Goal: Transaction & Acquisition: Download file/media

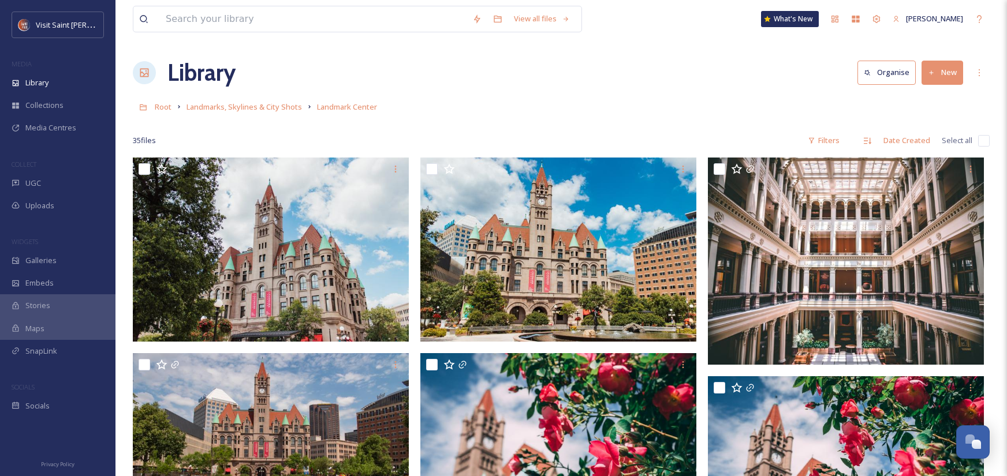
scroll to position [1428, 0]
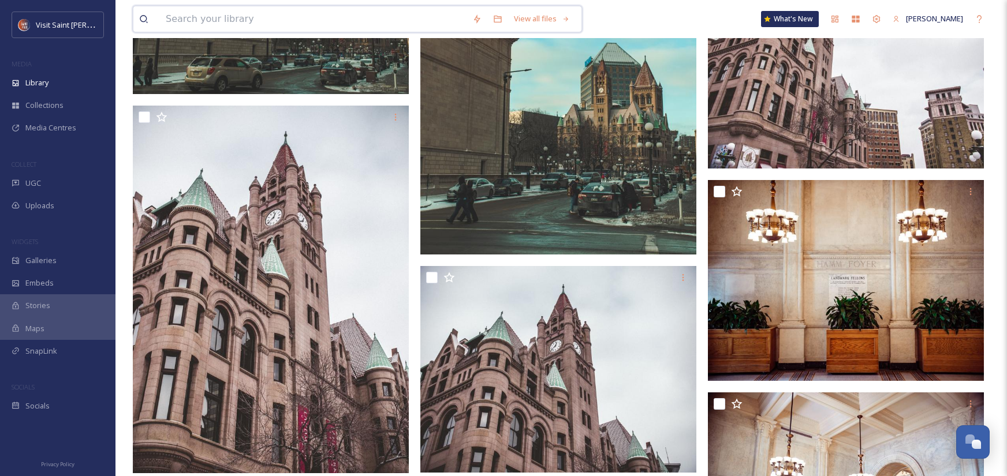
click at [316, 16] on input at bounding box center [313, 18] width 306 height 25
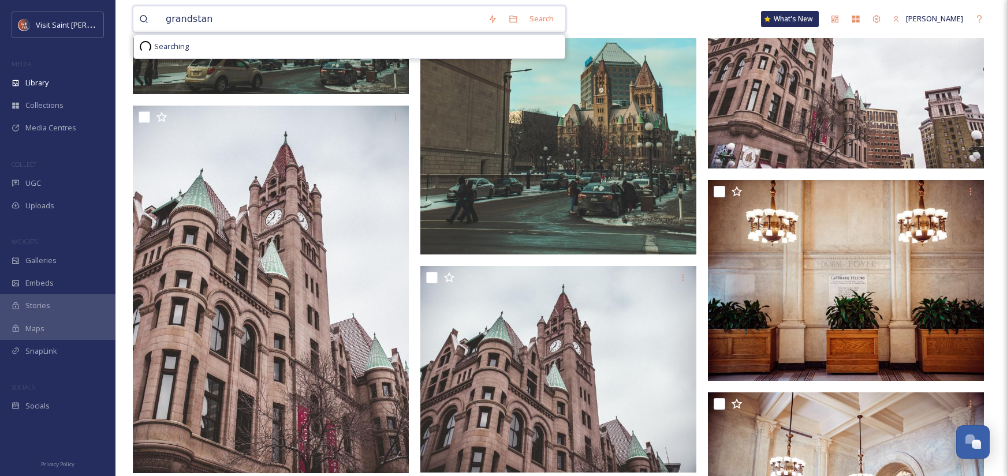
type input "grandstand"
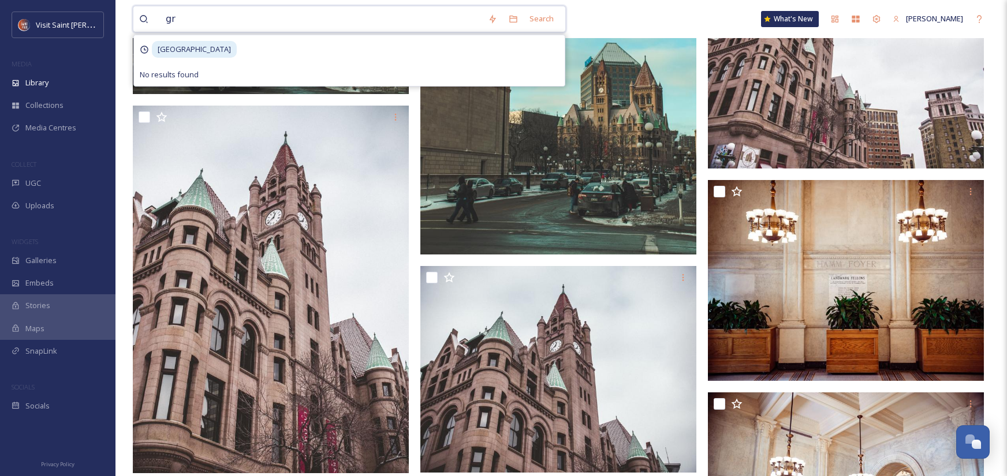
type input "g"
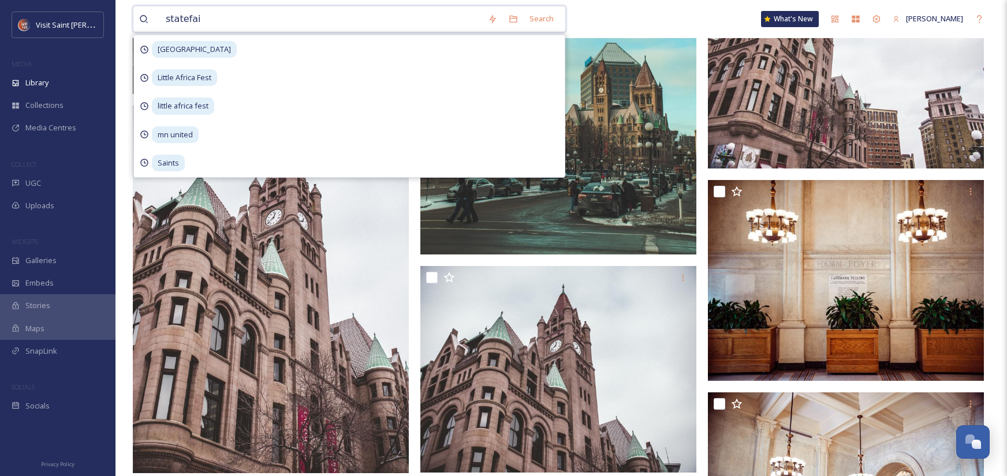
type input "statefair"
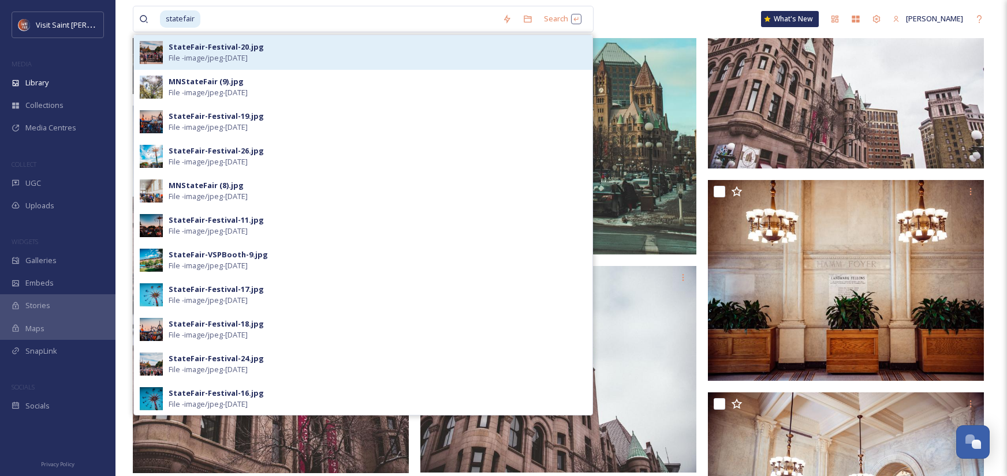
click at [312, 56] on div "StateFair-Festival-20.jpg File - image/jpeg - [DATE]" at bounding box center [378, 53] width 418 height 22
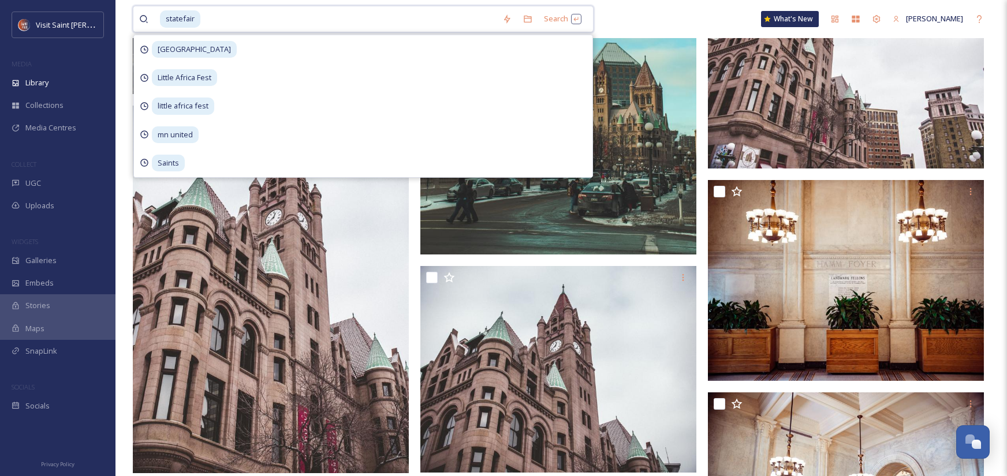
click at [335, 24] on input at bounding box center [348, 18] width 295 height 25
click at [637, 9] on div "statefair Search [GEOGRAPHIC_DATA] [GEOGRAPHIC_DATA] Fest [GEOGRAPHIC_DATA] fes…" at bounding box center [561, 19] width 857 height 38
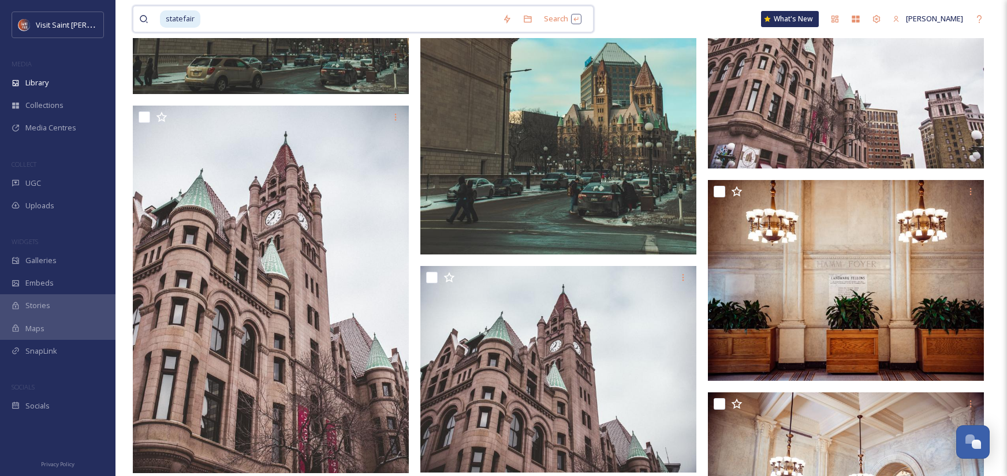
click at [280, 31] on input at bounding box center [348, 18] width 295 height 25
type input "s"
type input "statef"
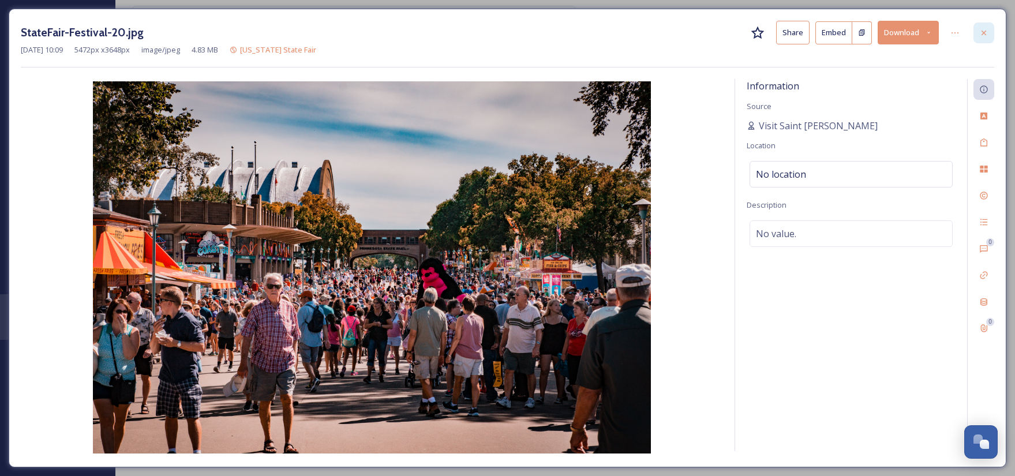
click at [983, 35] on icon at bounding box center [983, 32] width 9 height 9
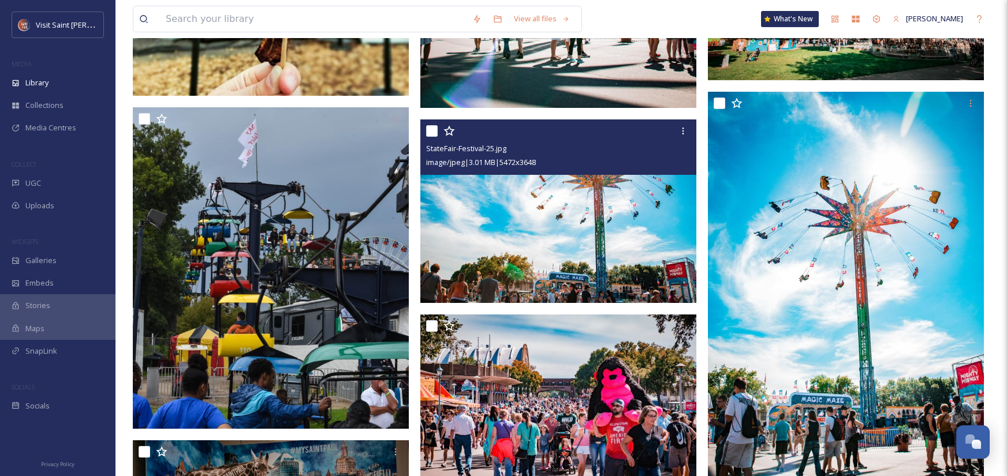
scroll to position [5252, 0]
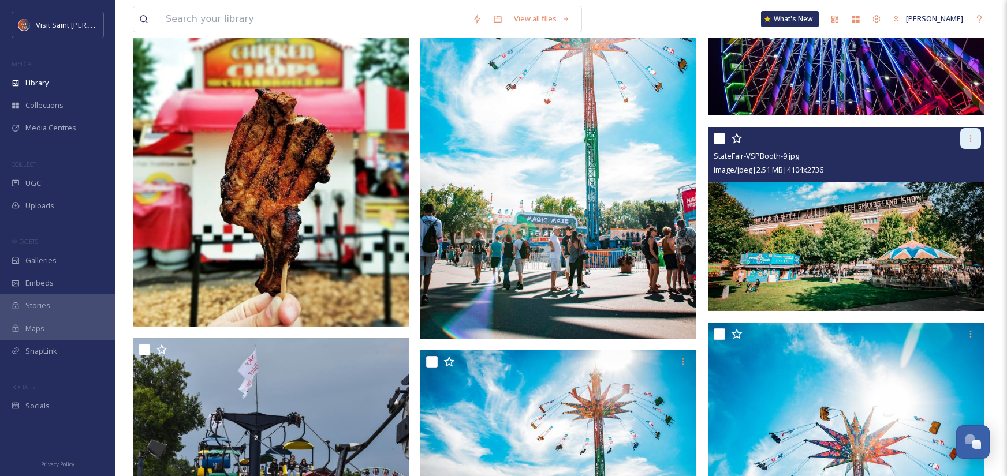
click at [968, 142] on icon at bounding box center [970, 138] width 9 height 9
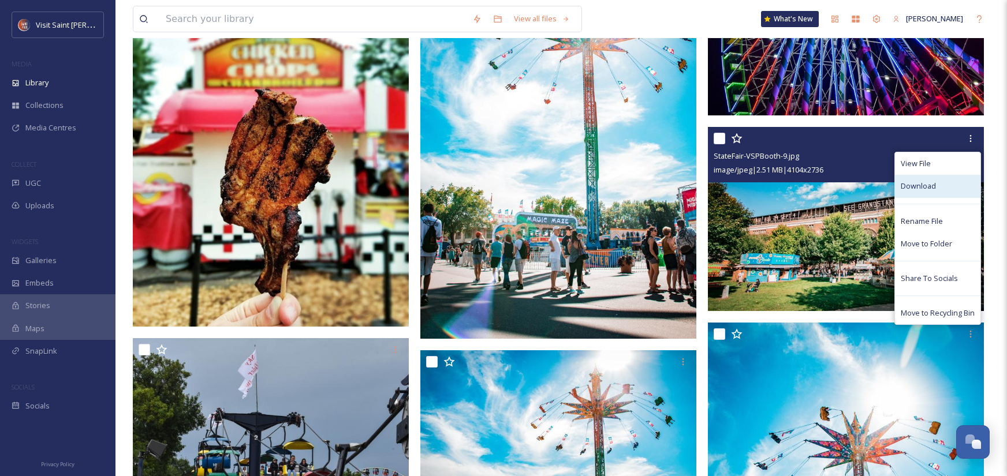
click at [916, 187] on span "Download" at bounding box center [917, 186] width 35 height 11
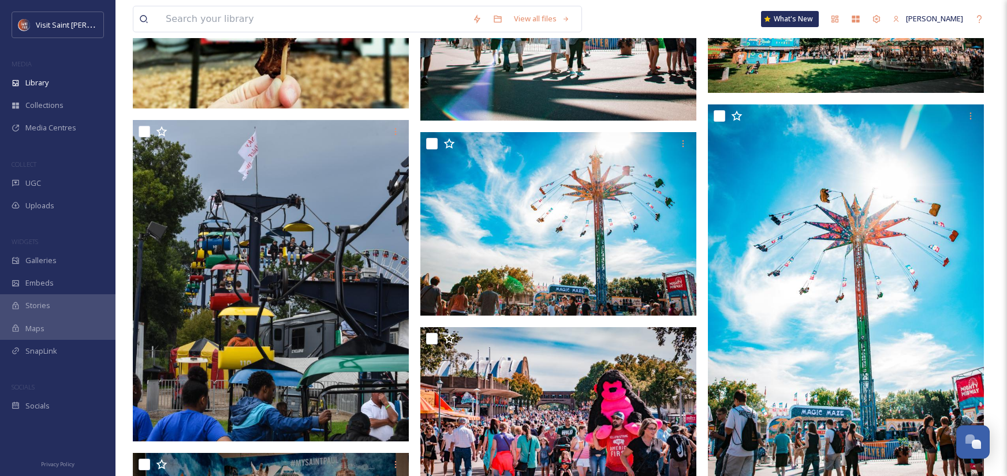
scroll to position [5599, 0]
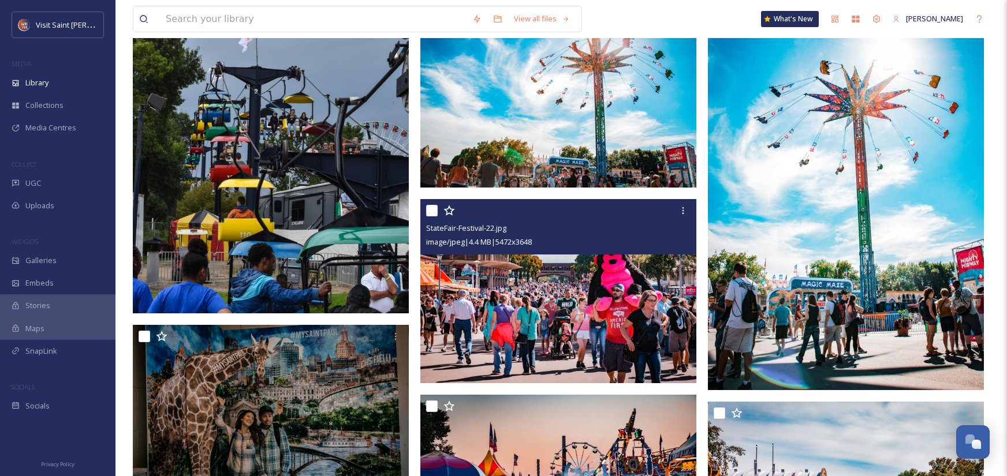
click at [650, 334] on img at bounding box center [558, 291] width 276 height 184
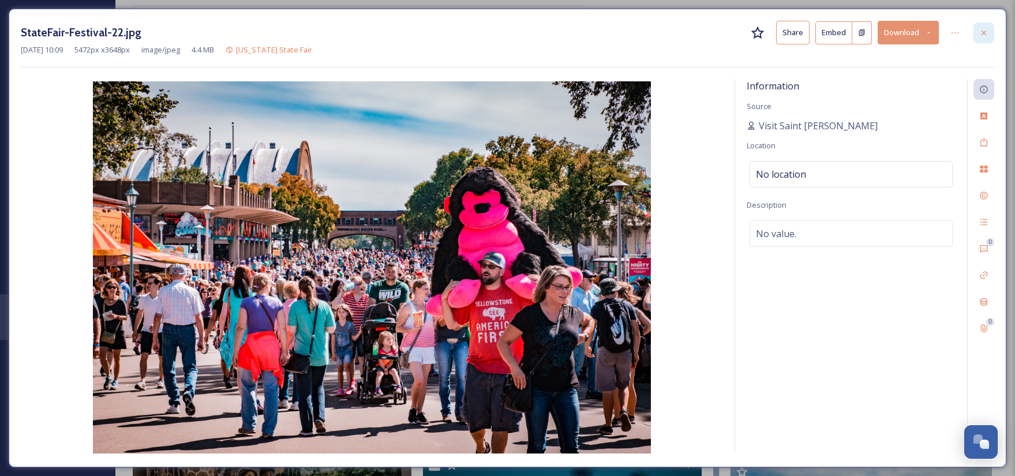
click at [983, 33] on icon at bounding box center [984, 32] width 5 height 5
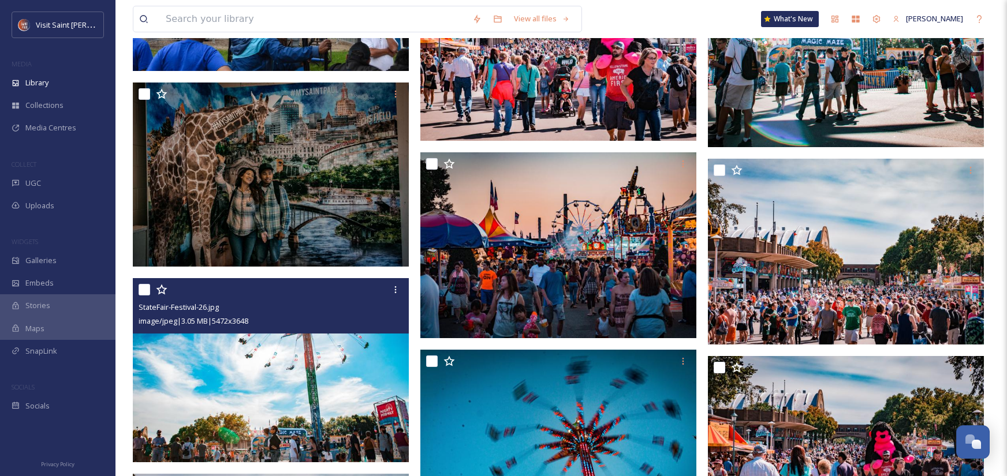
scroll to position [5887, 0]
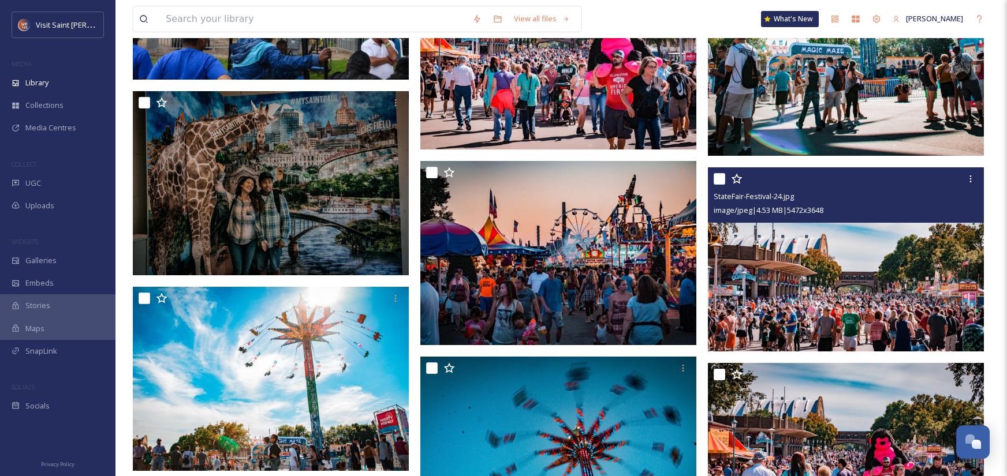
click at [846, 301] on img at bounding box center [846, 259] width 276 height 184
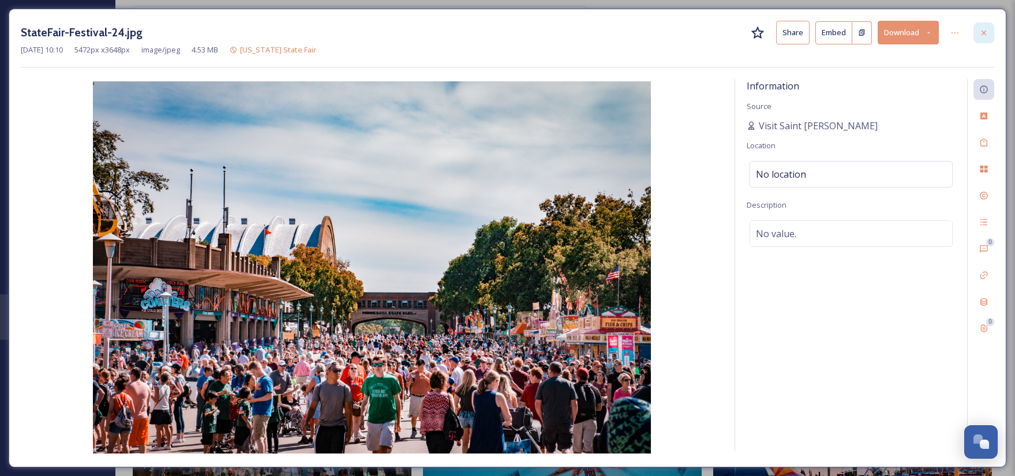
click at [981, 33] on icon at bounding box center [983, 32] width 9 height 9
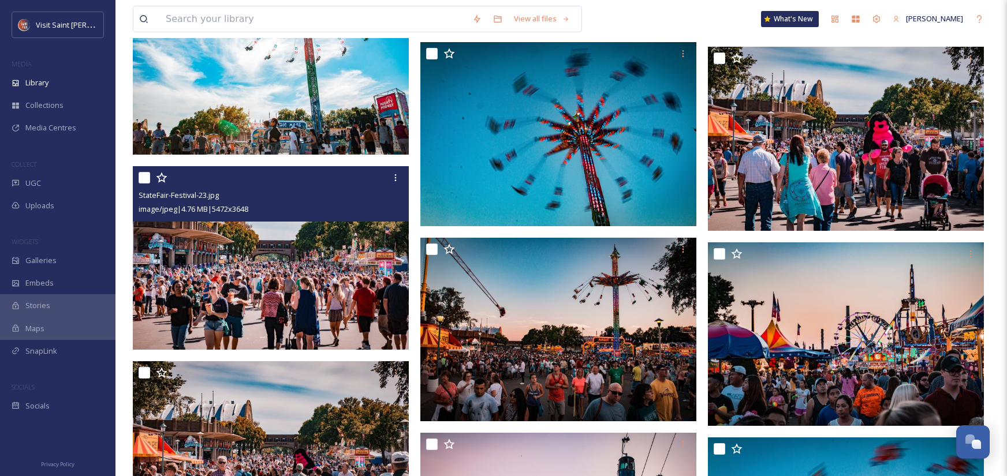
scroll to position [6176, 0]
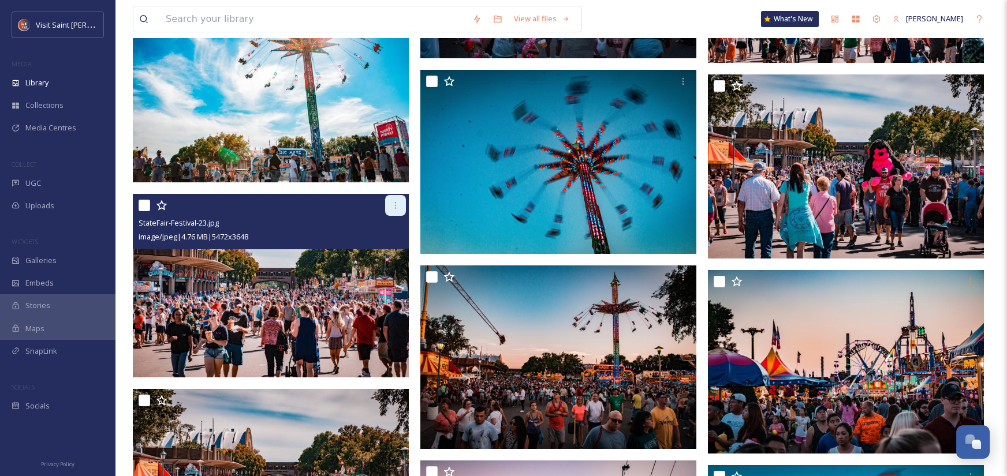
click at [390, 208] on div at bounding box center [395, 205] width 21 height 21
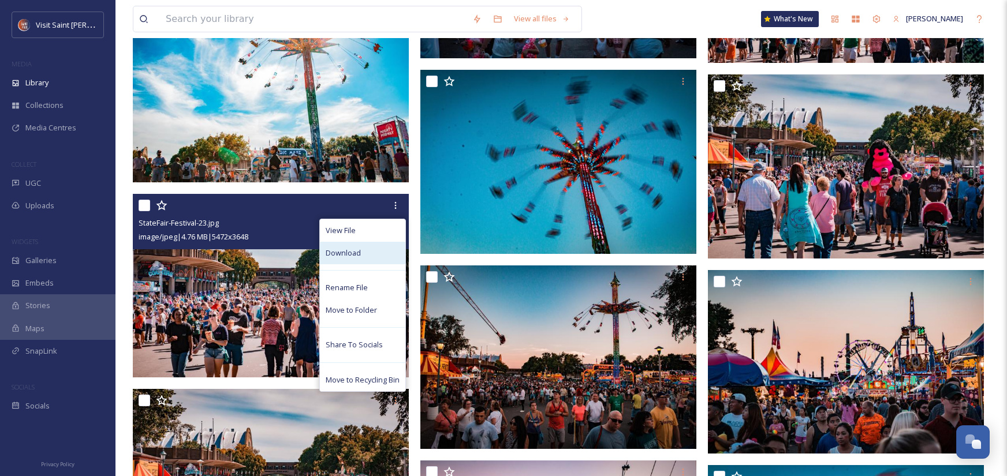
click at [379, 248] on div "Download" at bounding box center [362, 253] width 85 height 23
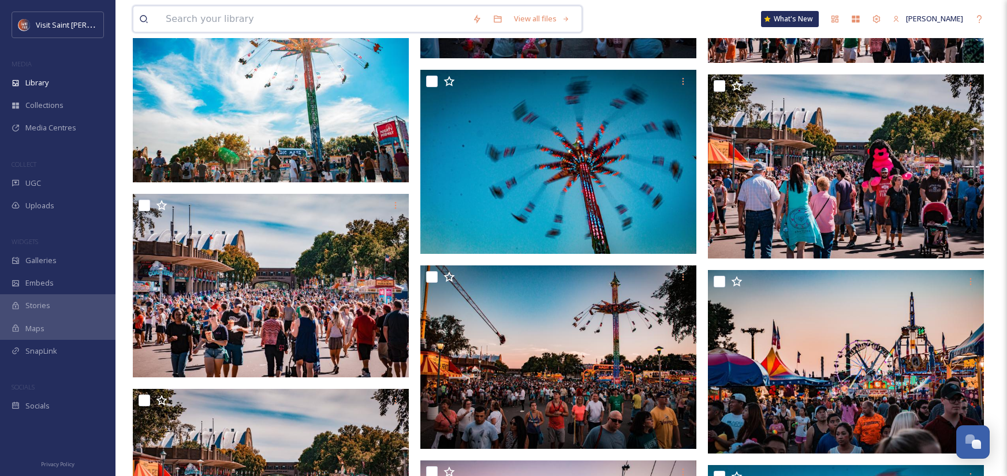
click at [279, 17] on input at bounding box center [313, 18] width 306 height 25
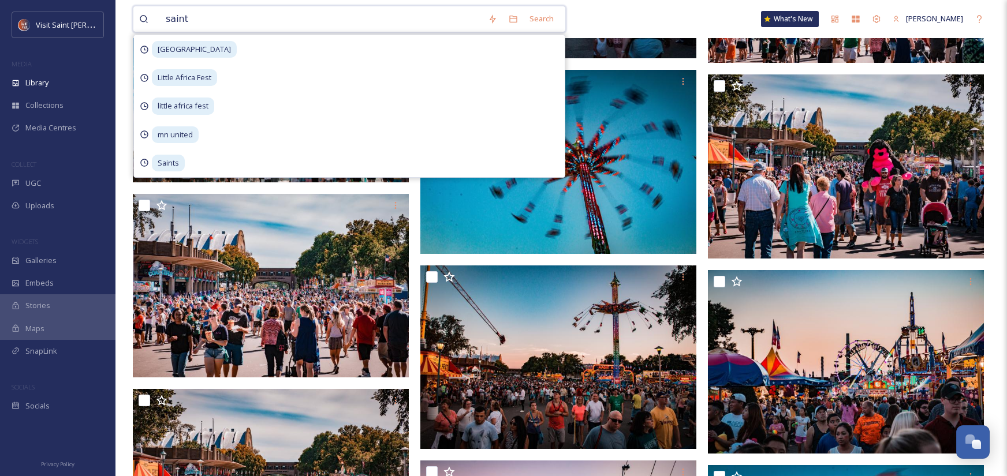
type input "saints"
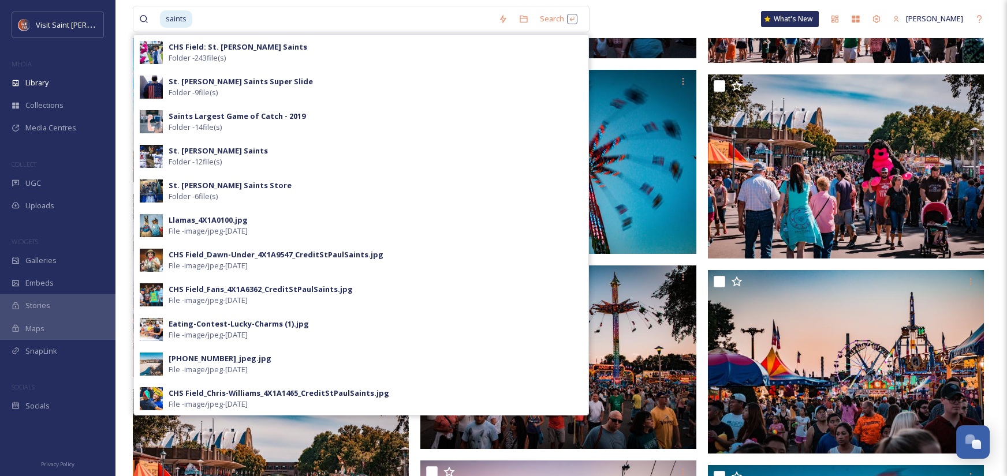
click at [749, 19] on div "saints Search CHS Field: St. [PERSON_NAME] Saints Folder - 243 file(s) St. [PER…" at bounding box center [561, 19] width 857 height 38
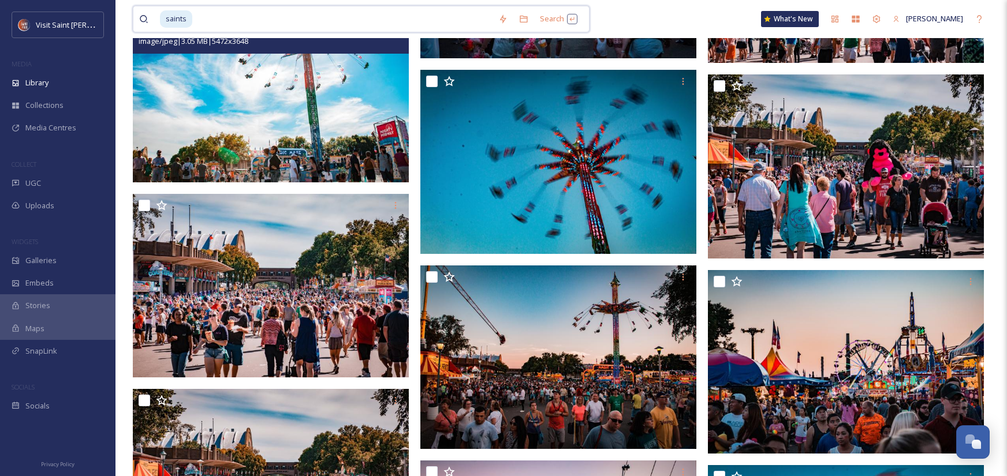
click at [337, 26] on input at bounding box center [342, 18] width 299 height 25
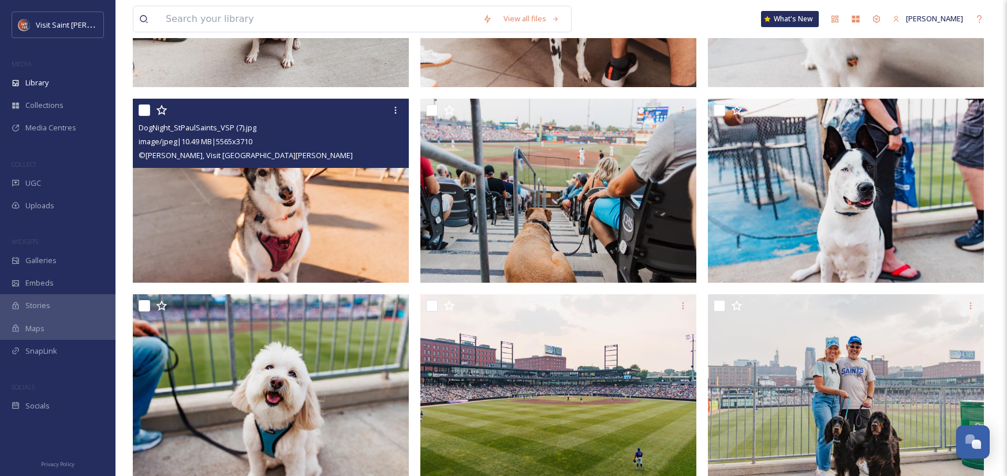
scroll to position [1039, 0]
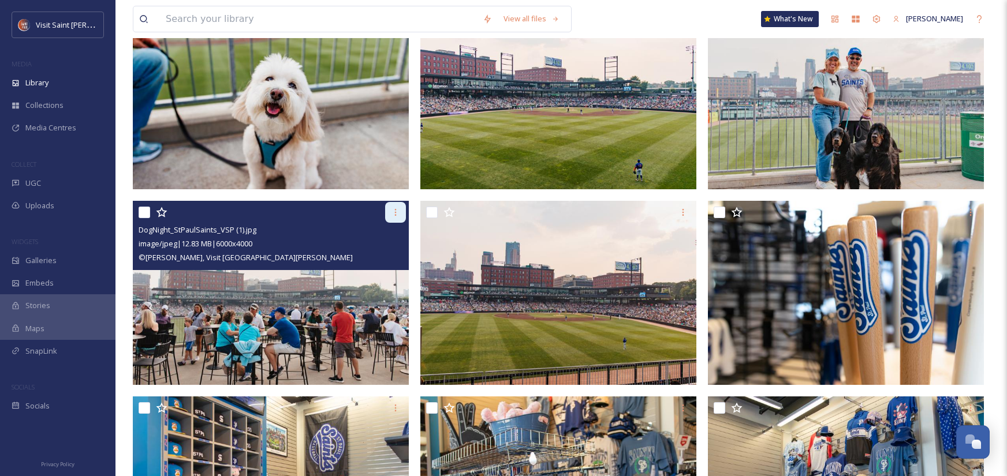
click at [397, 212] on icon at bounding box center [395, 212] width 9 height 9
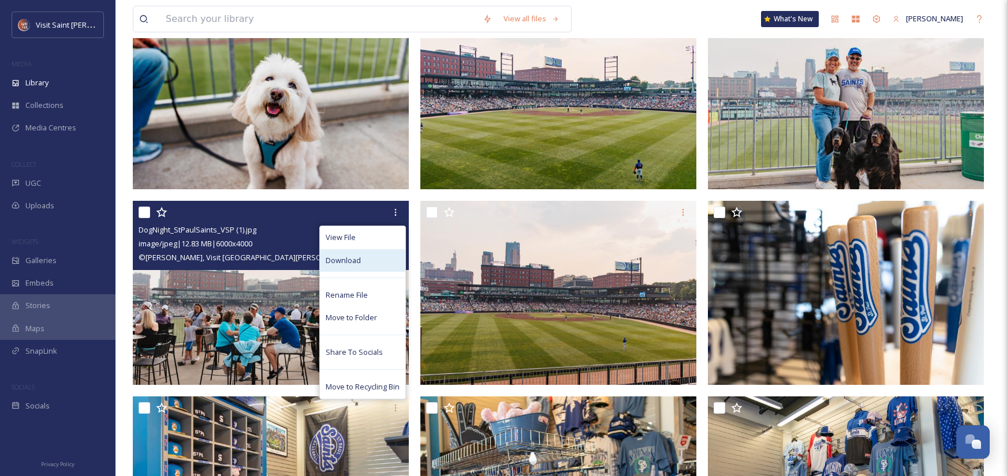
click at [377, 265] on div "Download" at bounding box center [362, 260] width 85 height 23
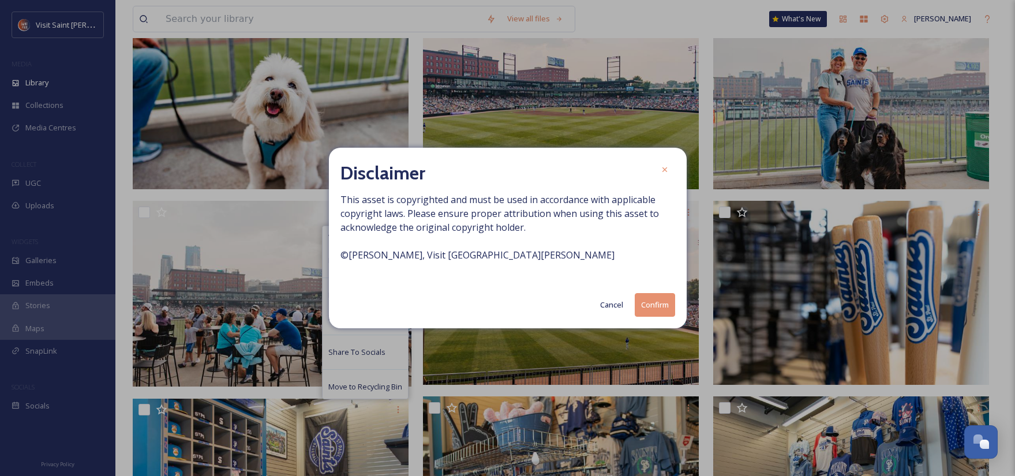
click at [651, 302] on button "Confirm" at bounding box center [655, 305] width 40 height 24
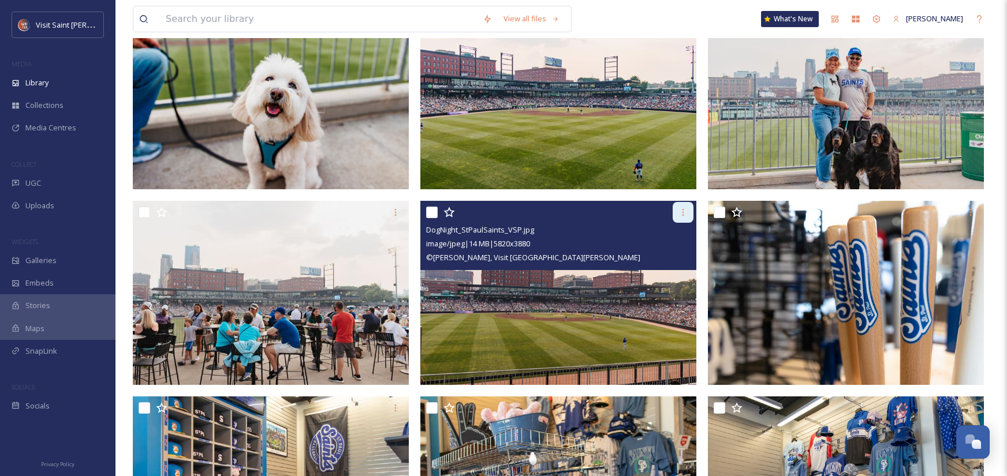
click at [689, 213] on div at bounding box center [682, 212] width 21 height 21
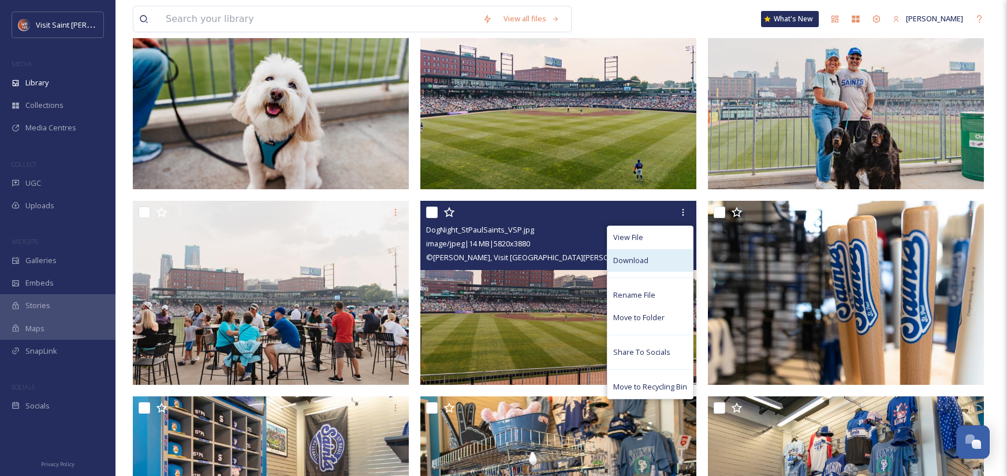
click at [648, 270] on div "Download" at bounding box center [649, 260] width 85 height 23
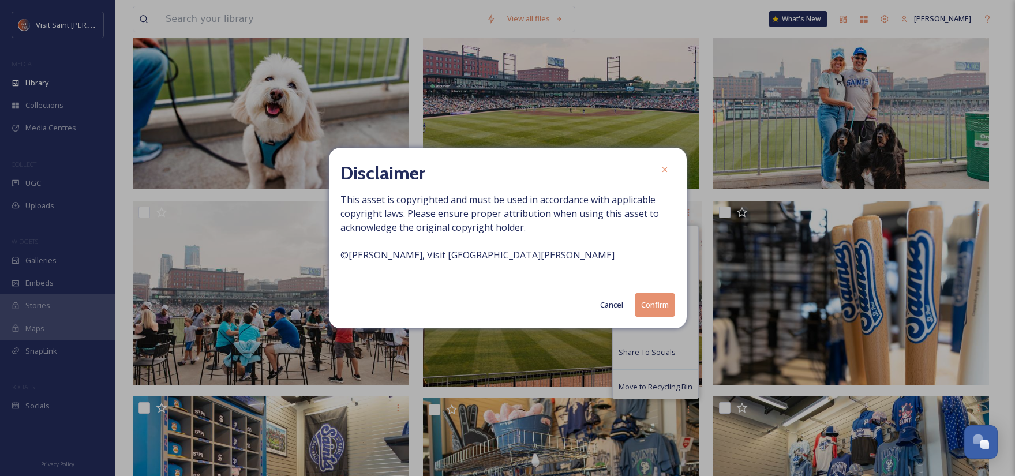
click at [664, 305] on button "Confirm" at bounding box center [655, 305] width 40 height 24
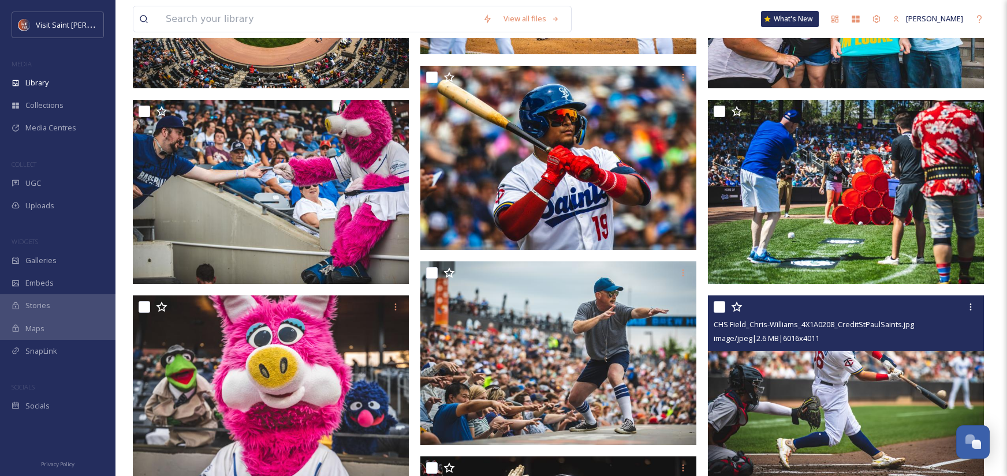
scroll to position [6060, 0]
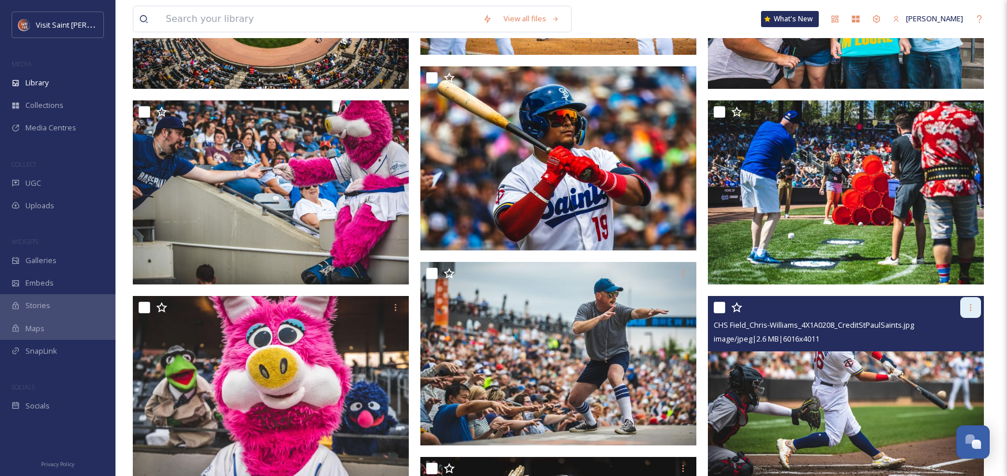
click at [975, 312] on div at bounding box center [970, 307] width 21 height 21
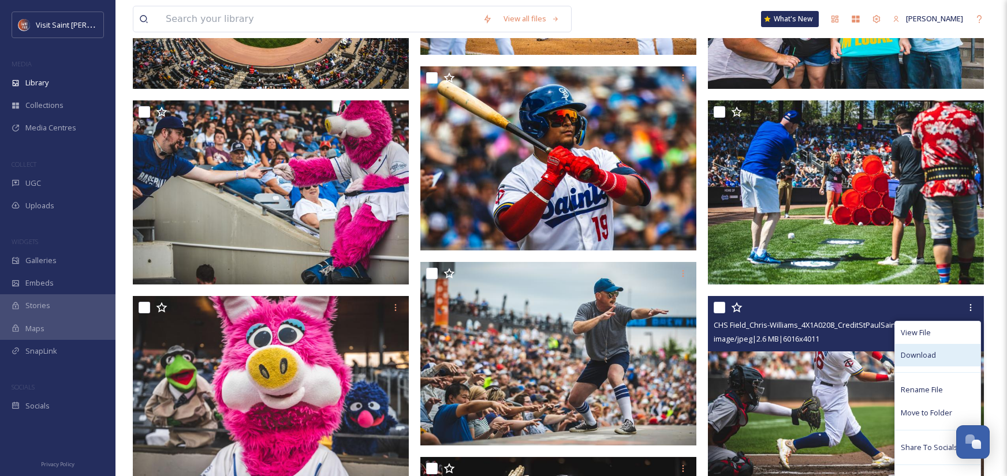
click at [929, 360] on span "Download" at bounding box center [917, 355] width 35 height 11
